Goal: Information Seeking & Learning: Learn about a topic

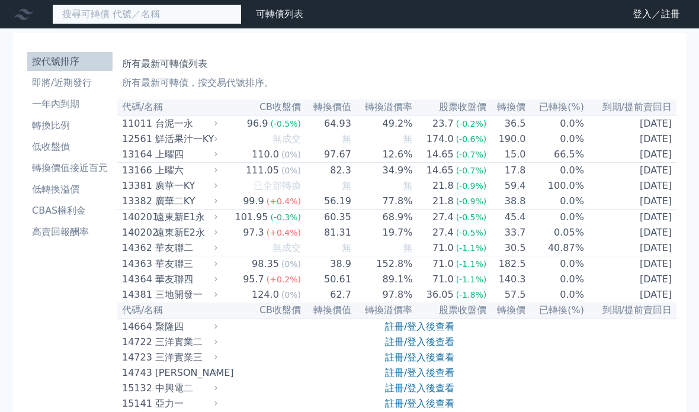
click at [94, 11] on input at bounding box center [147, 14] width 190 height 20
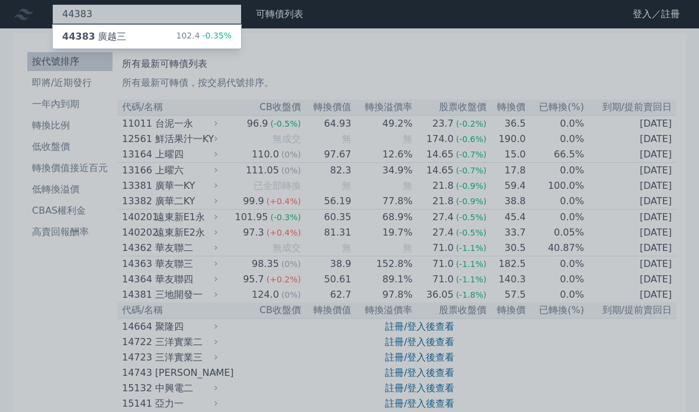
type input "44383"
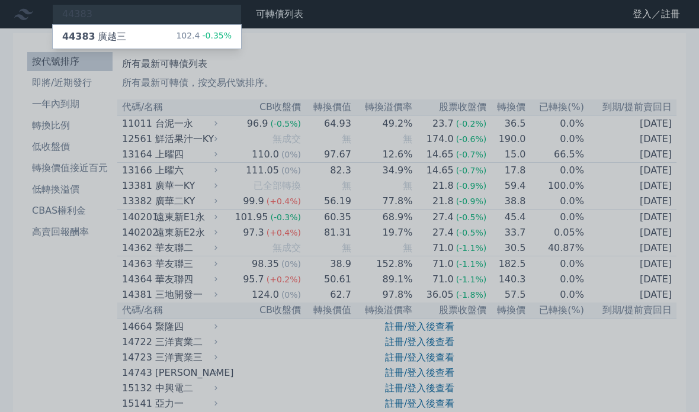
click at [110, 31] on div "44383 [PERSON_NAME]" at bounding box center [94, 37] width 64 height 14
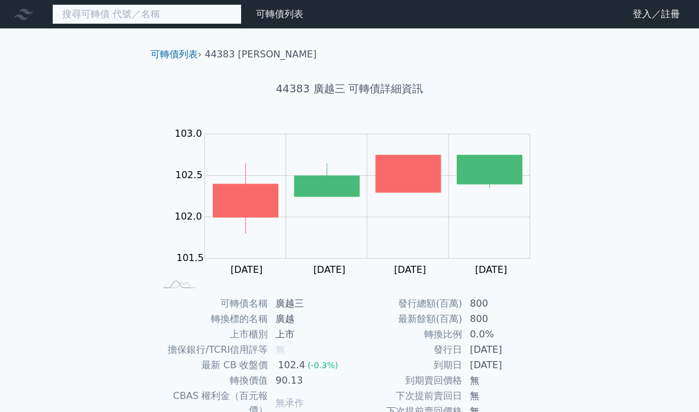
click at [89, 10] on input at bounding box center [147, 14] width 190 height 20
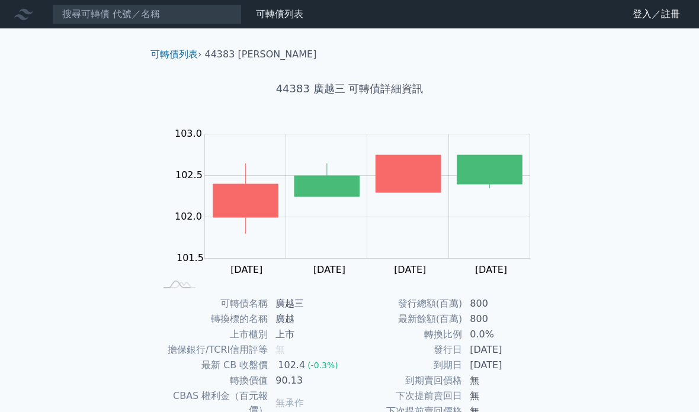
click at [51, 72] on div "可轉債列表 財務數據 可轉債列表 財務數據 登入／註冊 登入／註冊 可轉債列表 › 44383 廣越三 44383 廣越三 可轉債詳細資訊 Zoom Out …" at bounding box center [349, 281] width 699 height 563
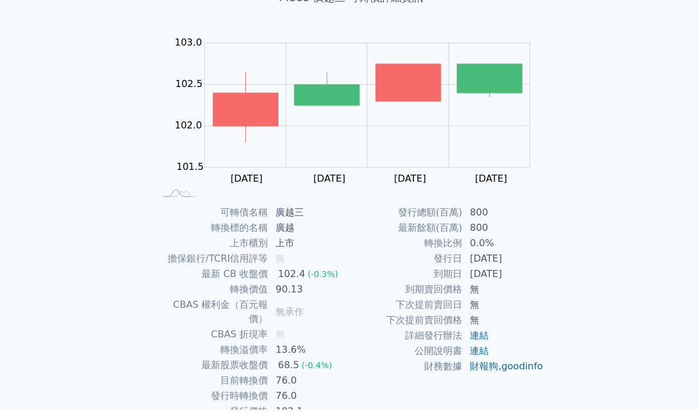
scroll to position [136, 0]
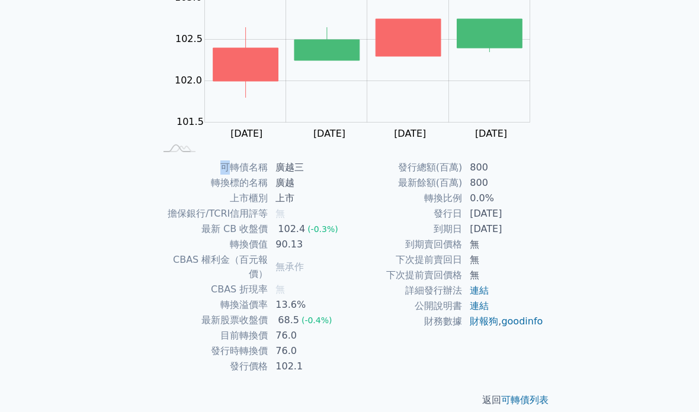
click at [88, 232] on div "可轉債列表 財務數據 可轉債列表 財務數據 登入／註冊 登入／註冊 可轉債列表 › 44383 廣越三 44383 廣越三 可轉債詳細資訊 Zoom Out …" at bounding box center [349, 145] width 699 height 563
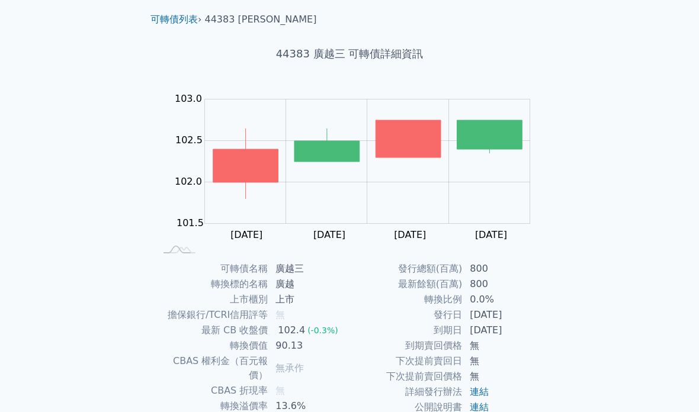
scroll to position [0, 0]
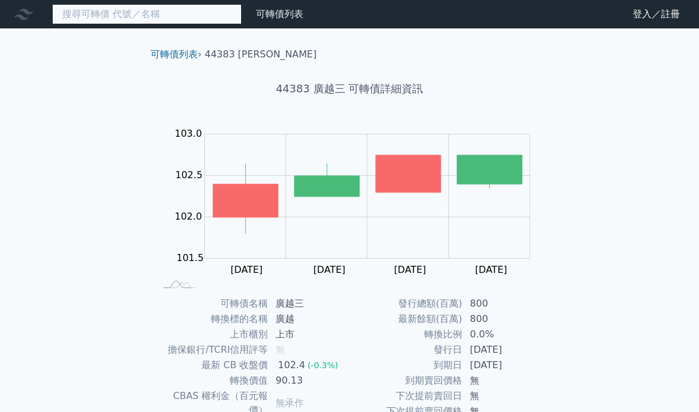
click at [79, 12] on input at bounding box center [147, 14] width 190 height 20
click at [152, 13] on input at bounding box center [147, 14] width 190 height 20
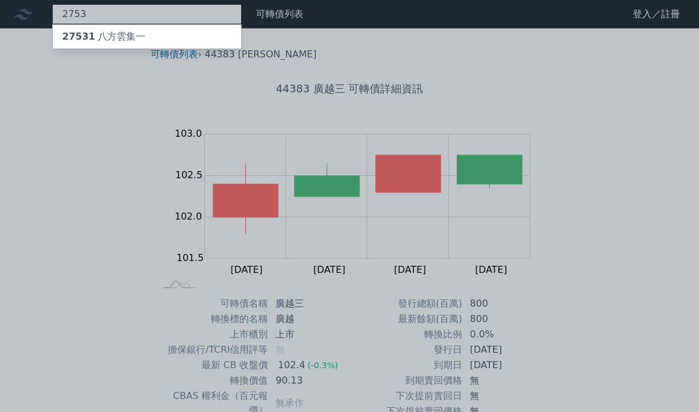
type input "2753"
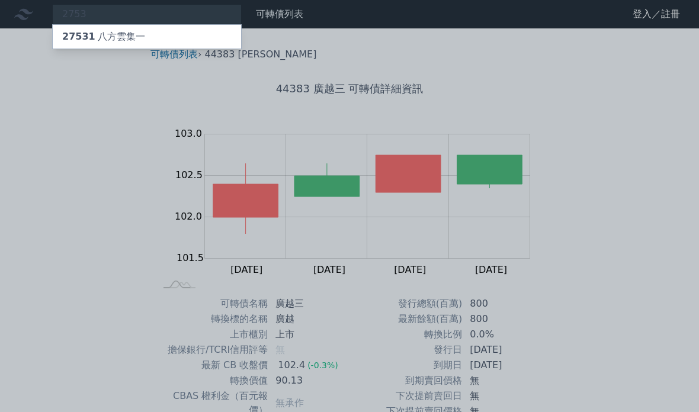
click at [124, 36] on div "27531 八方雲集一" at bounding box center [103, 37] width 83 height 14
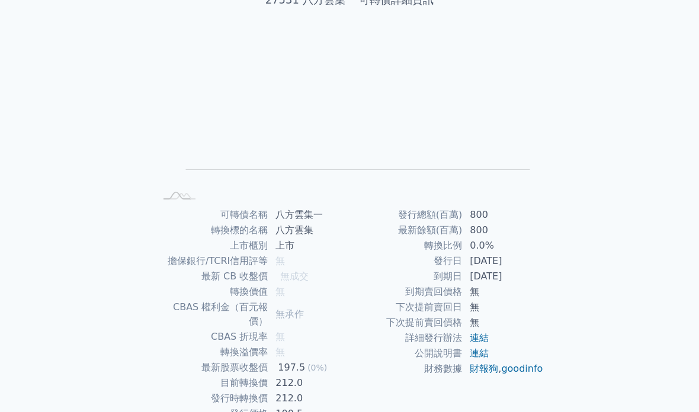
scroll to position [136, 0]
